Goal: Entertainment & Leisure: Consume media (video, audio)

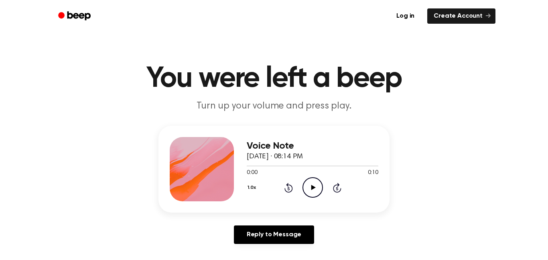
click at [315, 192] on icon "Play Audio" at bounding box center [312, 187] width 20 height 20
click at [306, 199] on div "Voice Note September 7, 2025 · 08:14 PM 0:00 0:10 Your browser does not support…" at bounding box center [313, 169] width 132 height 64
click at [308, 189] on icon "Play Audio" at bounding box center [312, 187] width 20 height 20
click at [310, 185] on icon "Play Audio" at bounding box center [312, 187] width 20 height 20
